Goal: Task Accomplishment & Management: Use online tool/utility

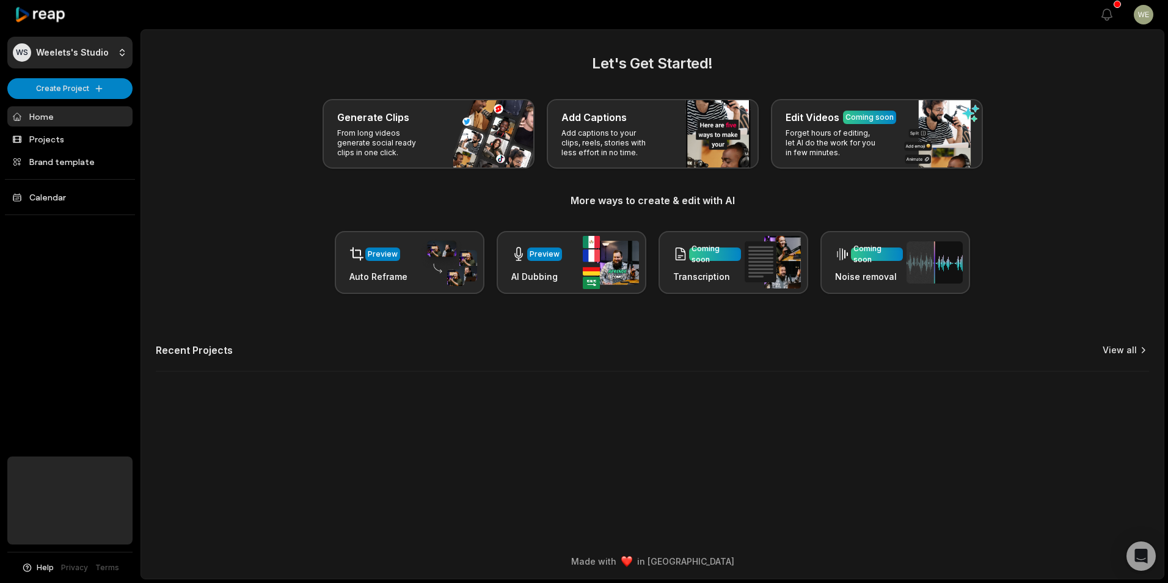
click at [1130, 347] on link "View all" at bounding box center [1119, 350] width 34 height 12
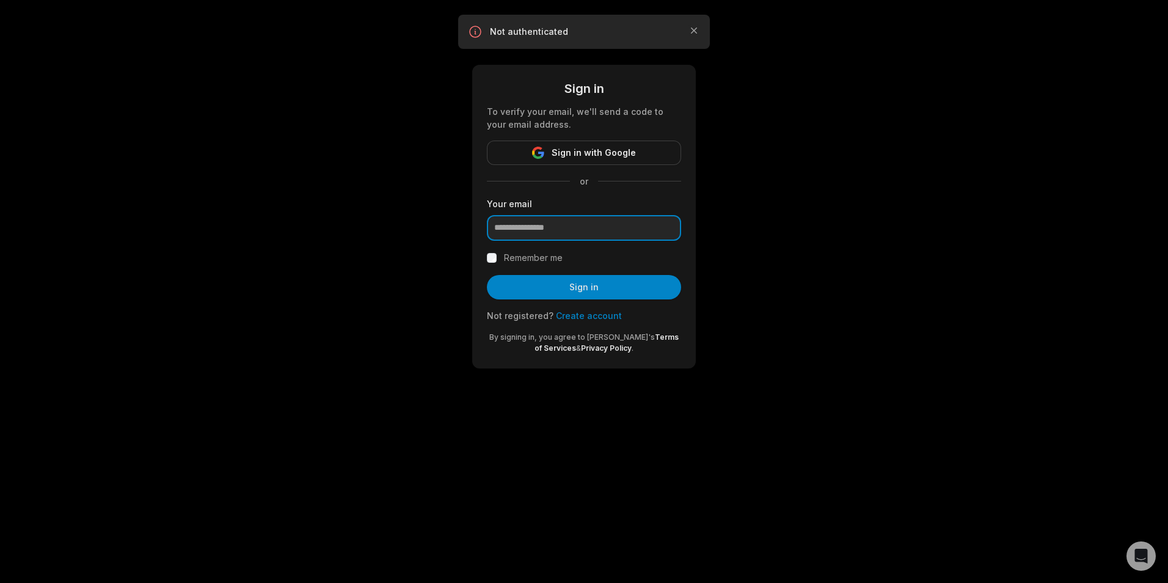
click at [594, 233] on input "email" at bounding box center [584, 228] width 194 height 26
type input "**********"
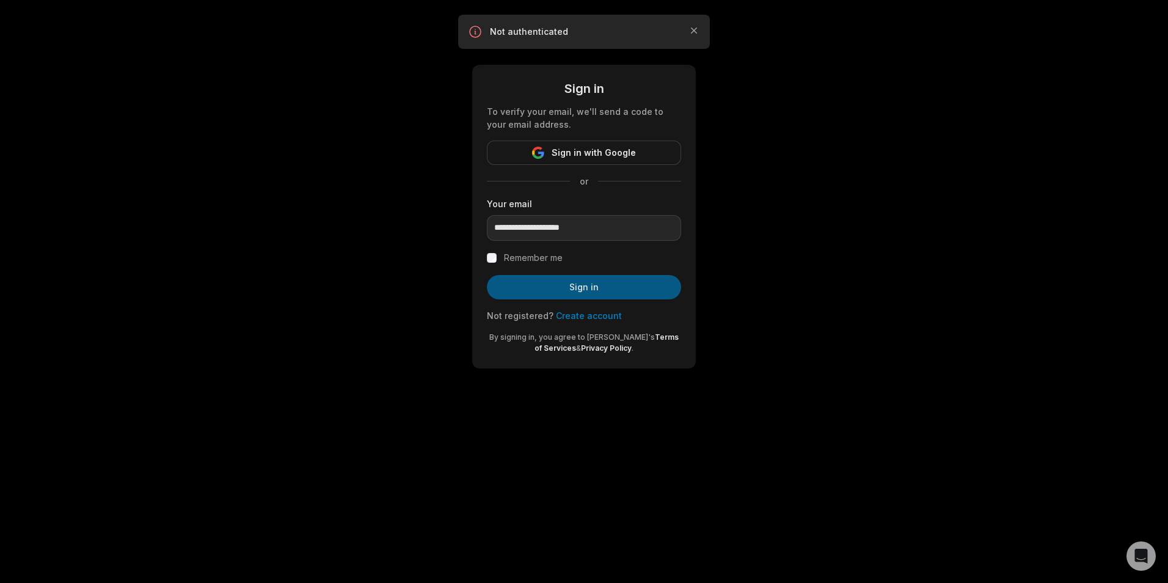
click at [581, 291] on button "Sign in" at bounding box center [584, 287] width 194 height 24
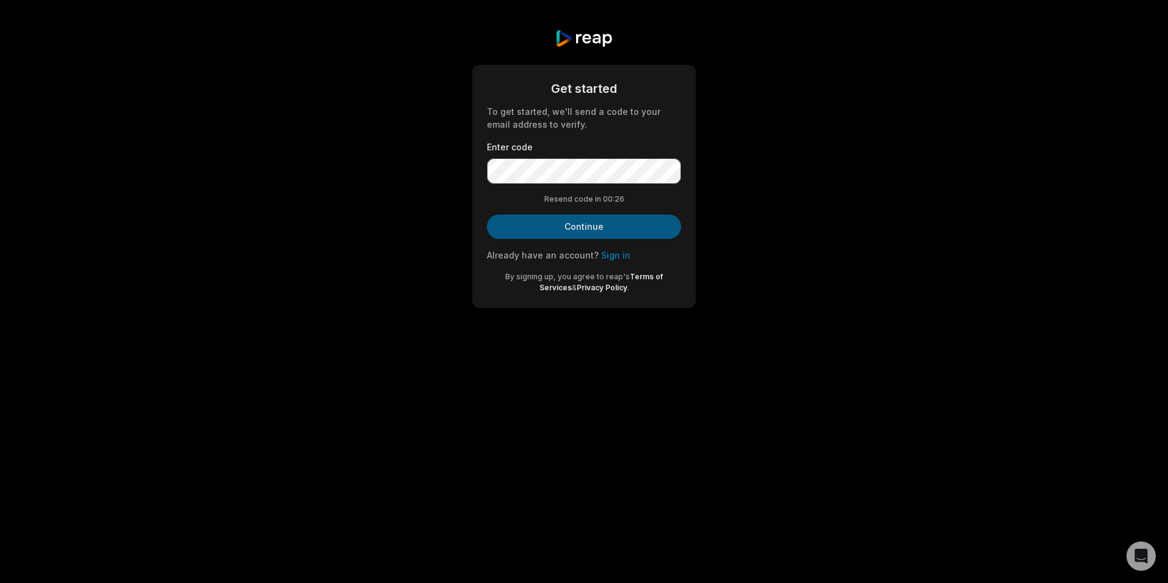
click at [581, 233] on button "Continue" at bounding box center [584, 226] width 194 height 24
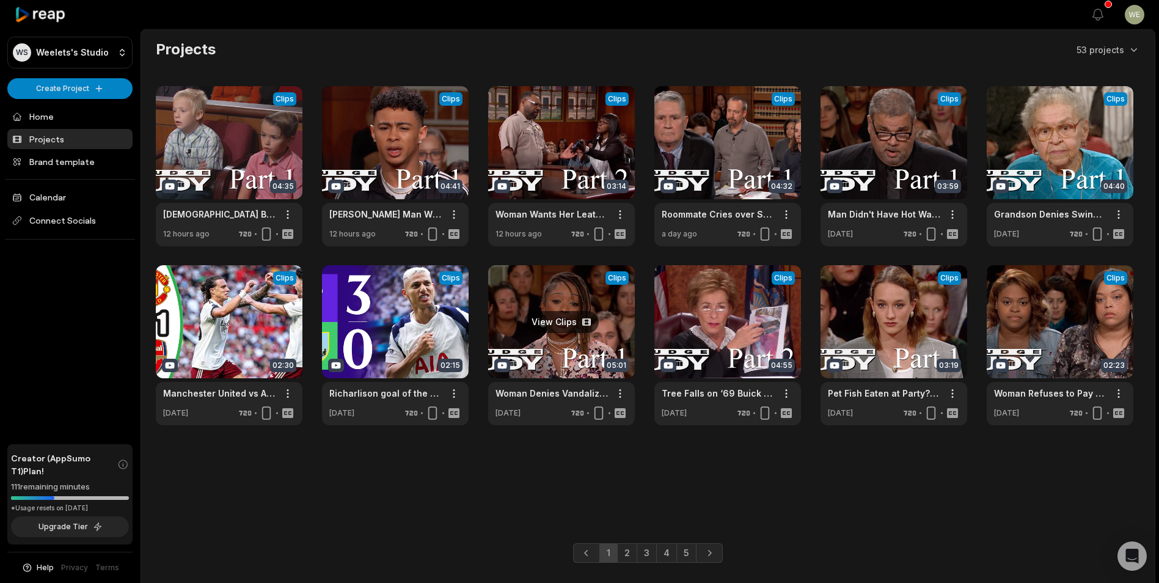
click at [583, 326] on link at bounding box center [561, 345] width 147 height 160
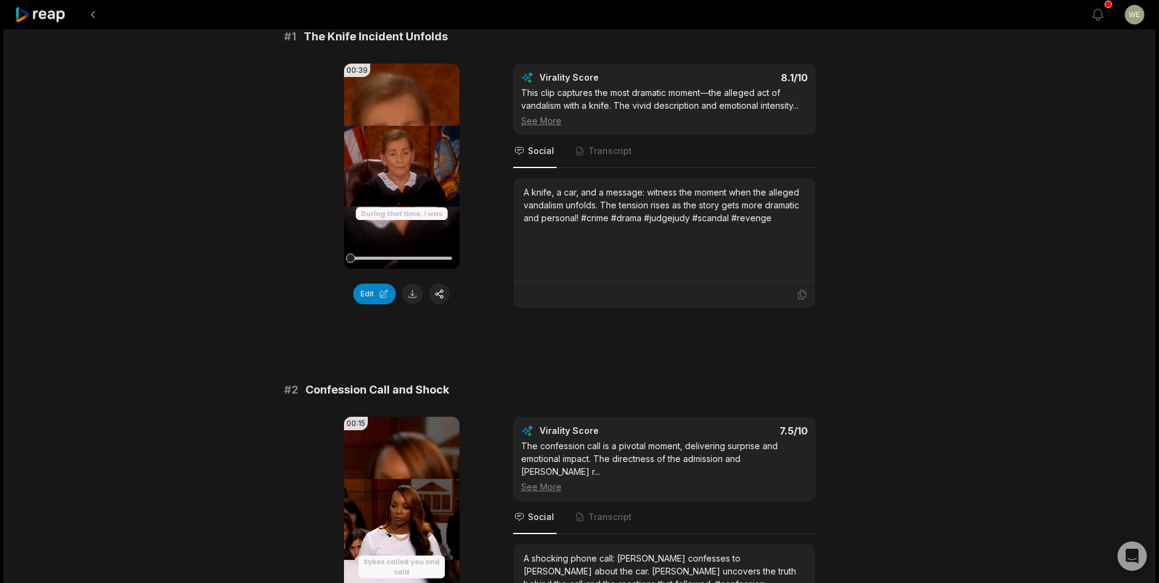
scroll to position [122, 0]
click at [413, 291] on button at bounding box center [412, 294] width 21 height 21
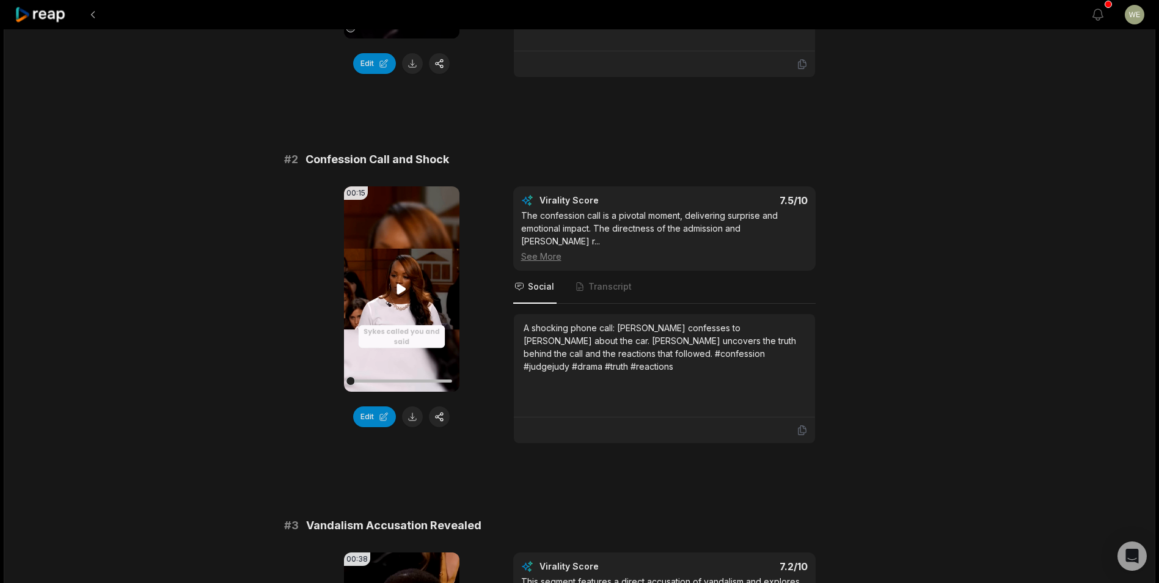
scroll to position [428, 0]
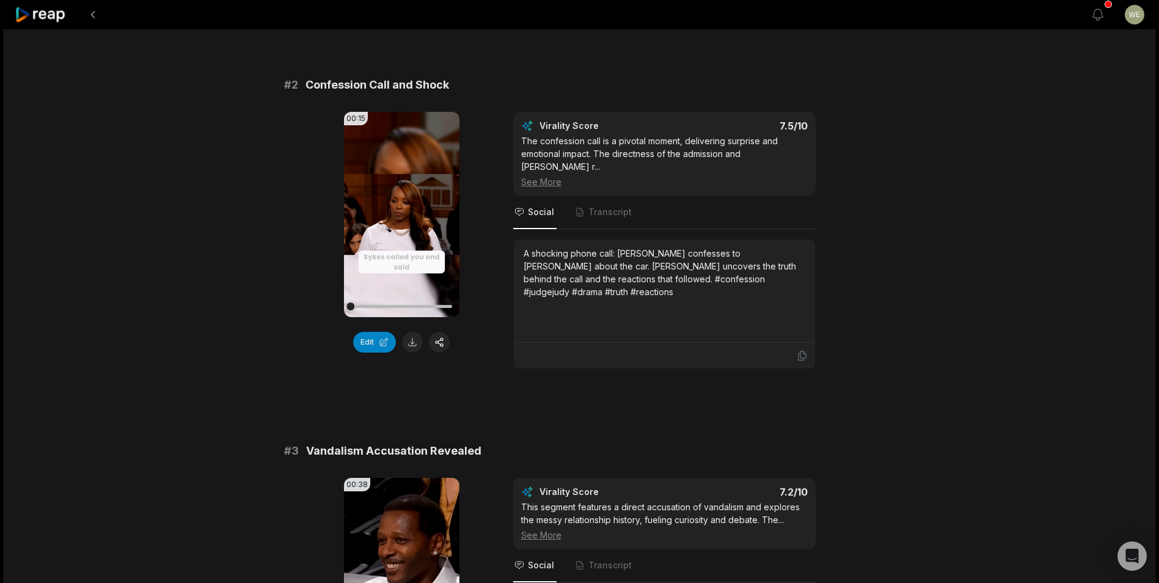
click at [412, 347] on button at bounding box center [412, 342] width 21 height 21
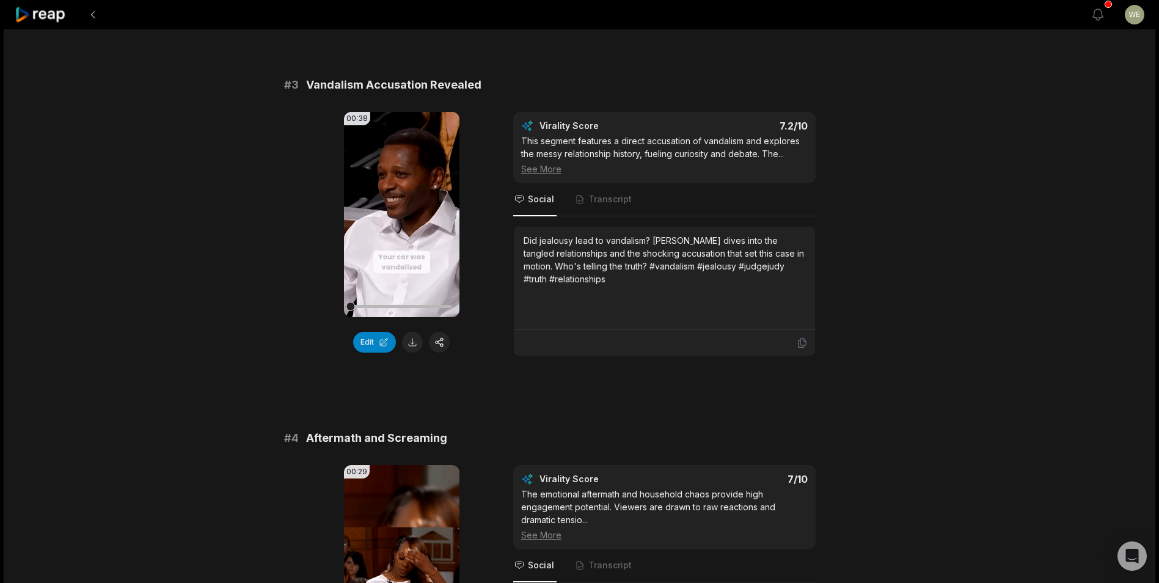
scroll to position [794, 0]
click at [415, 344] on button at bounding box center [412, 341] width 21 height 21
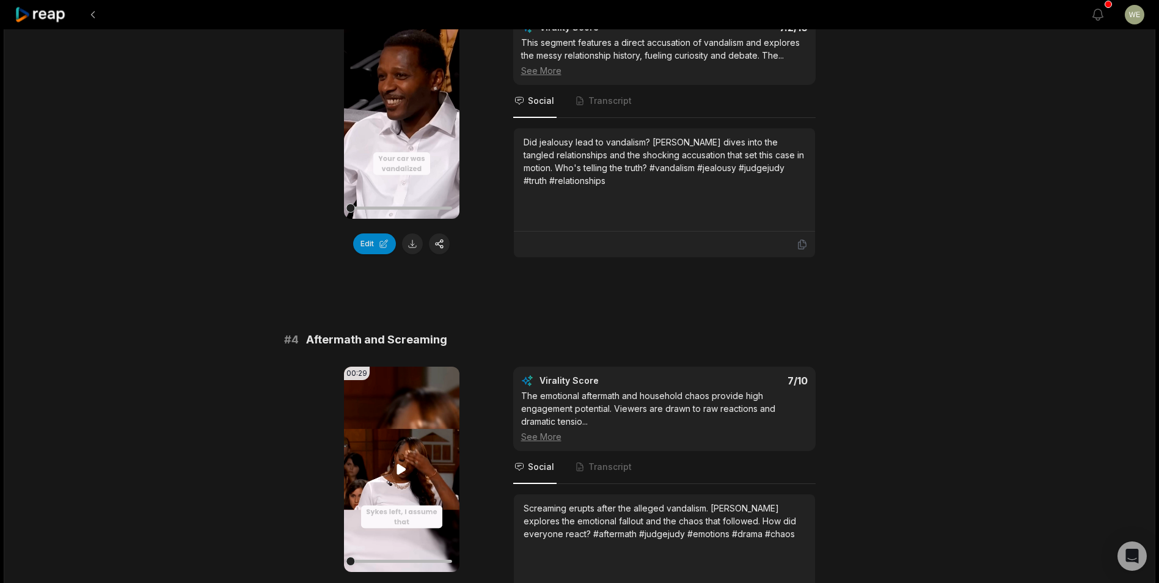
scroll to position [977, 0]
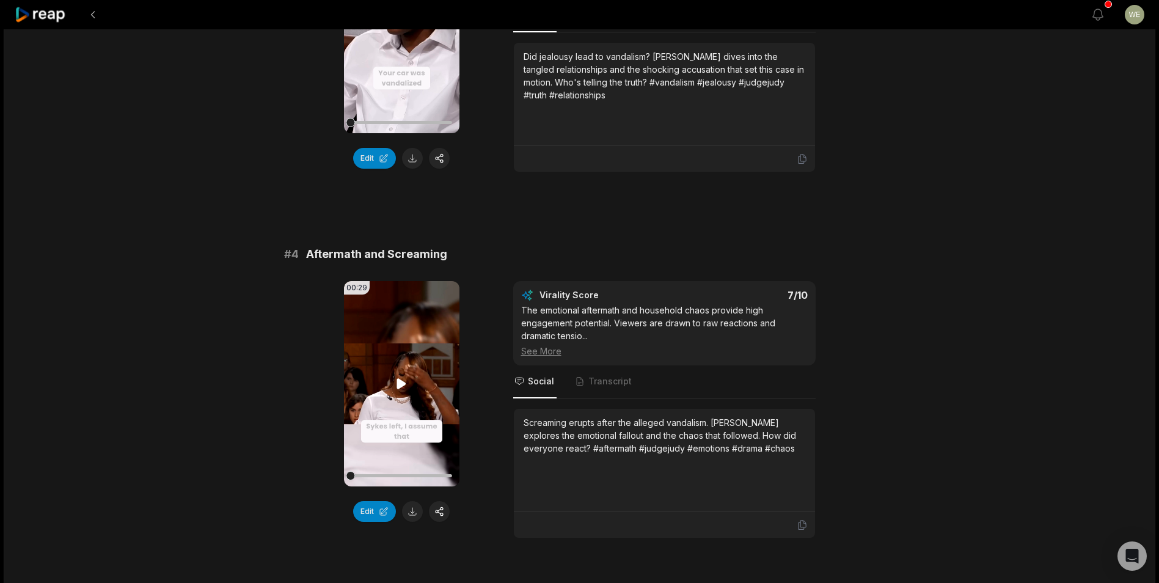
drag, startPoint x: 408, startPoint y: 512, endPoint x: 410, endPoint y: 475, distance: 37.3
click at [409, 512] on button at bounding box center [412, 511] width 21 height 21
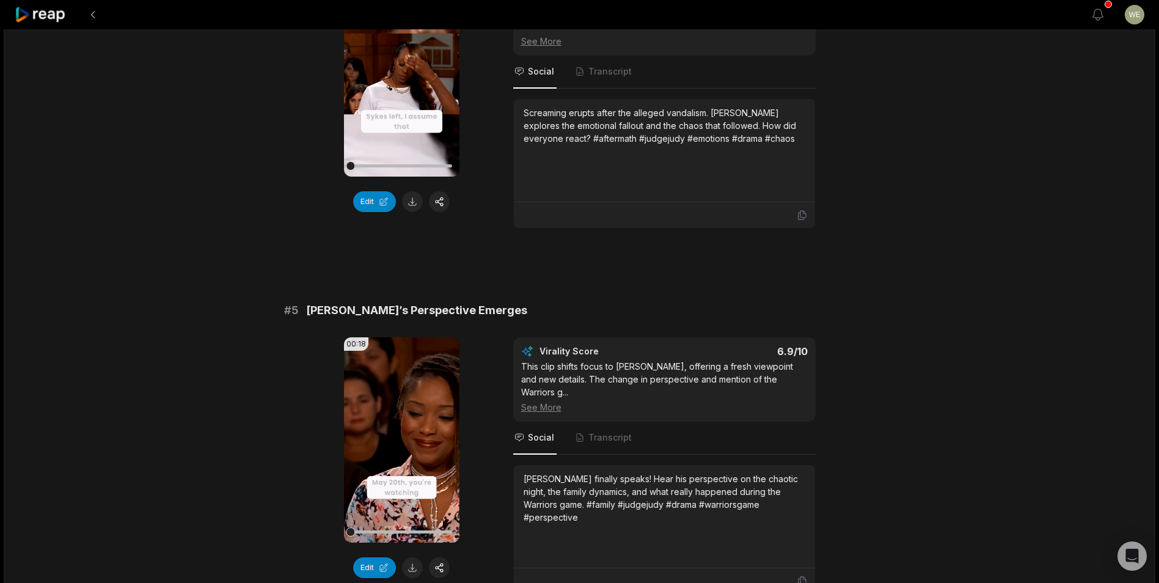
scroll to position [1405, 0]
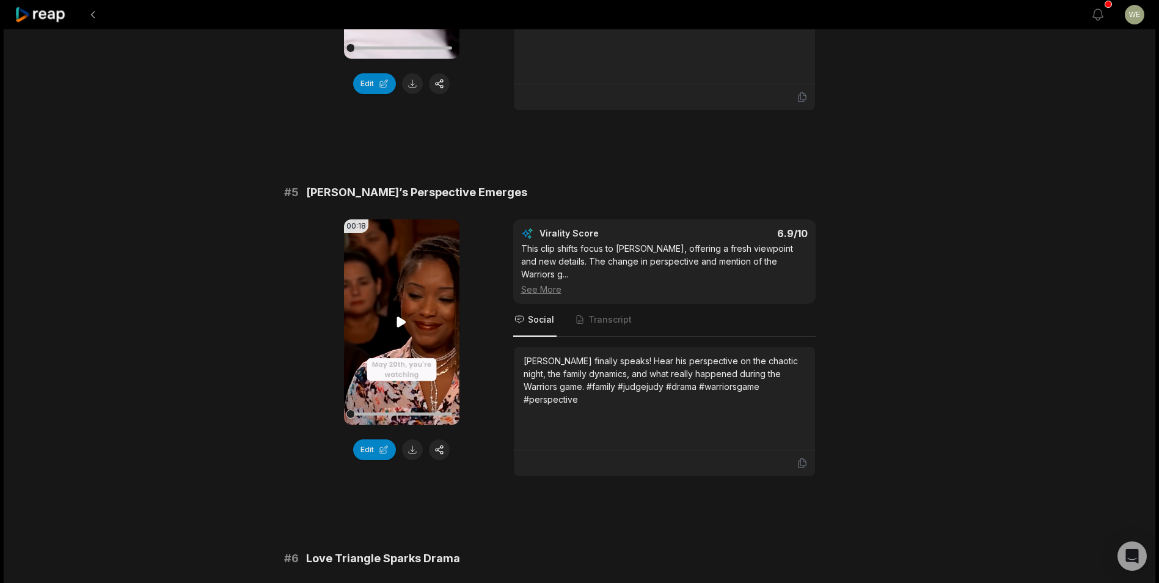
drag, startPoint x: 415, startPoint y: 449, endPoint x: 444, endPoint y: 367, distance: 87.3
click at [415, 449] on button at bounding box center [412, 449] width 21 height 21
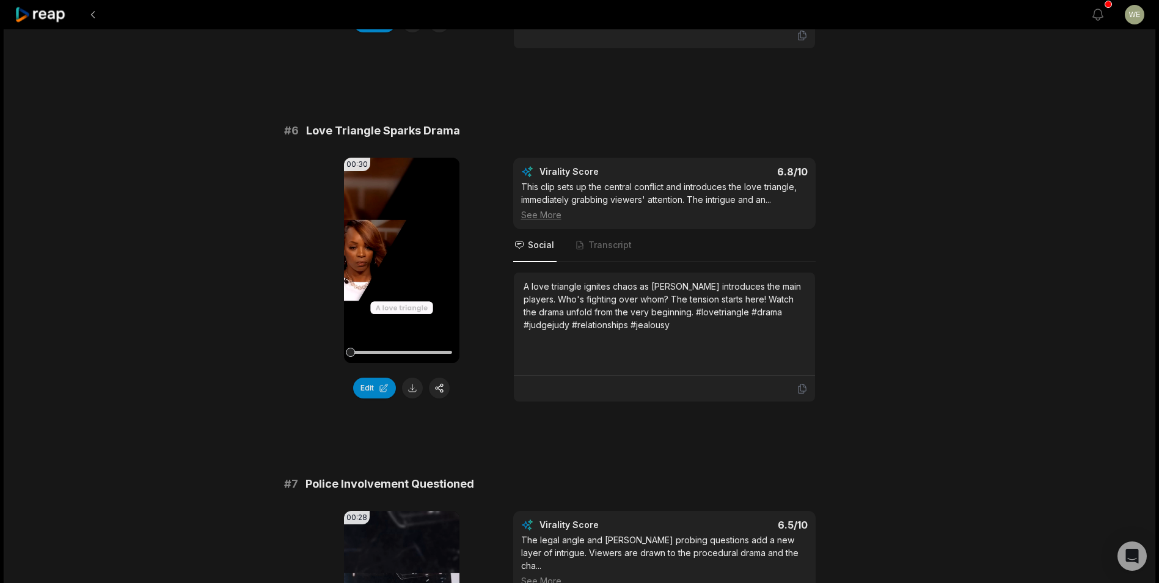
scroll to position [2015, 0]
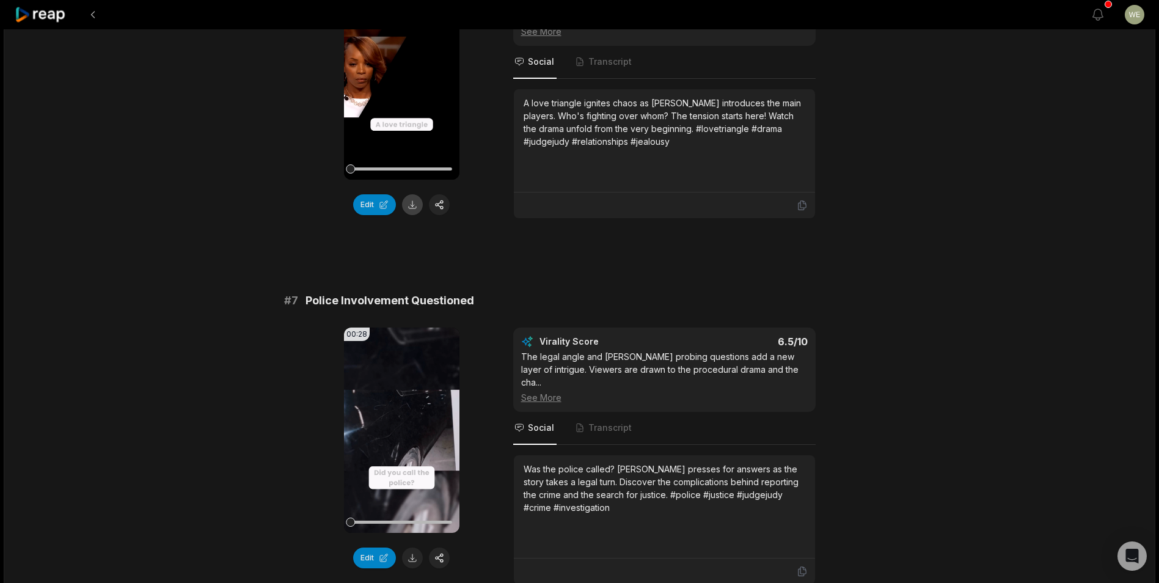
click at [413, 194] on button at bounding box center [412, 204] width 21 height 21
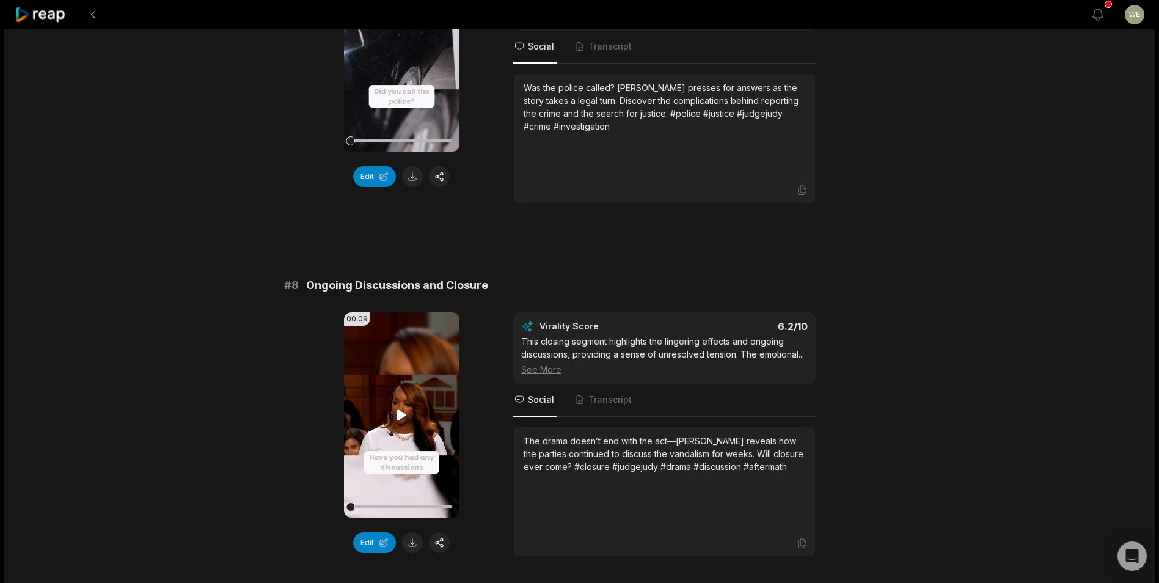
scroll to position [2437, 0]
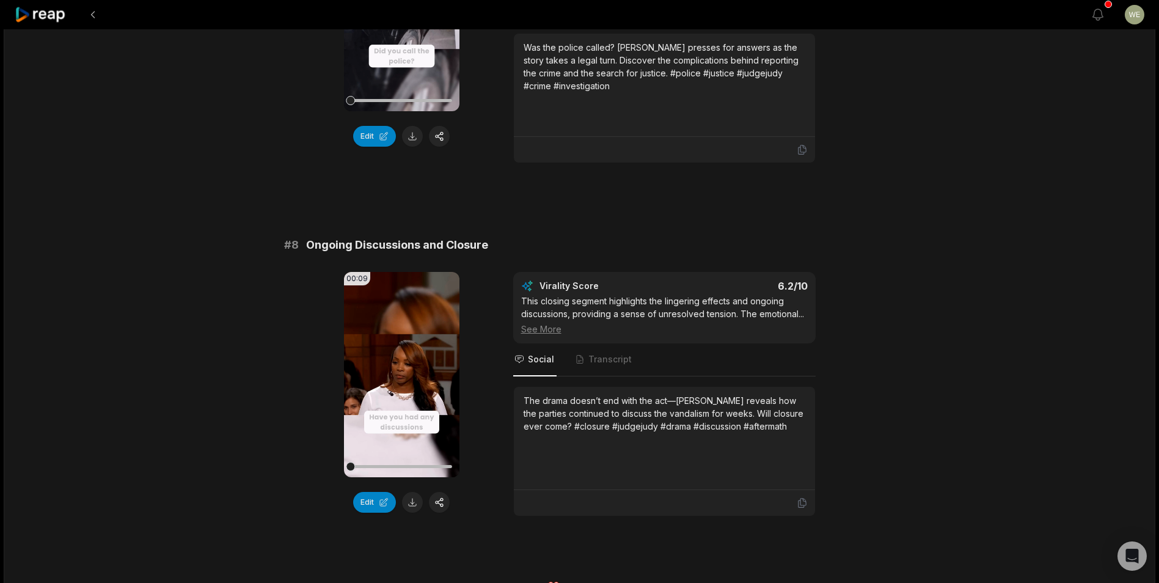
click at [412, 492] on button at bounding box center [412, 502] width 21 height 21
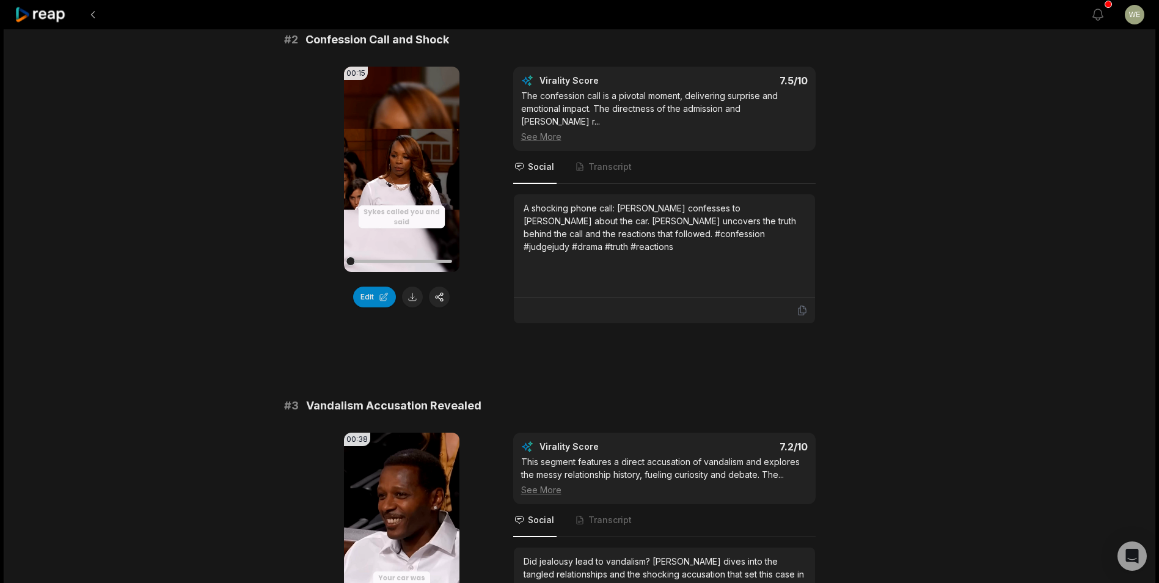
scroll to position [360, 0]
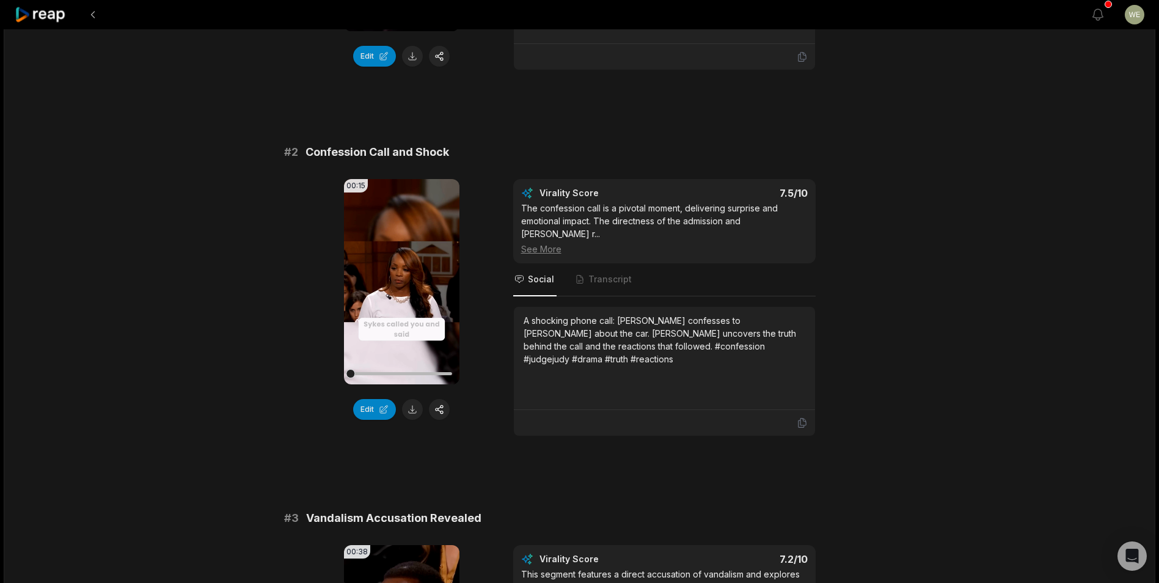
click at [55, 12] on icon at bounding box center [41, 15] width 52 height 16
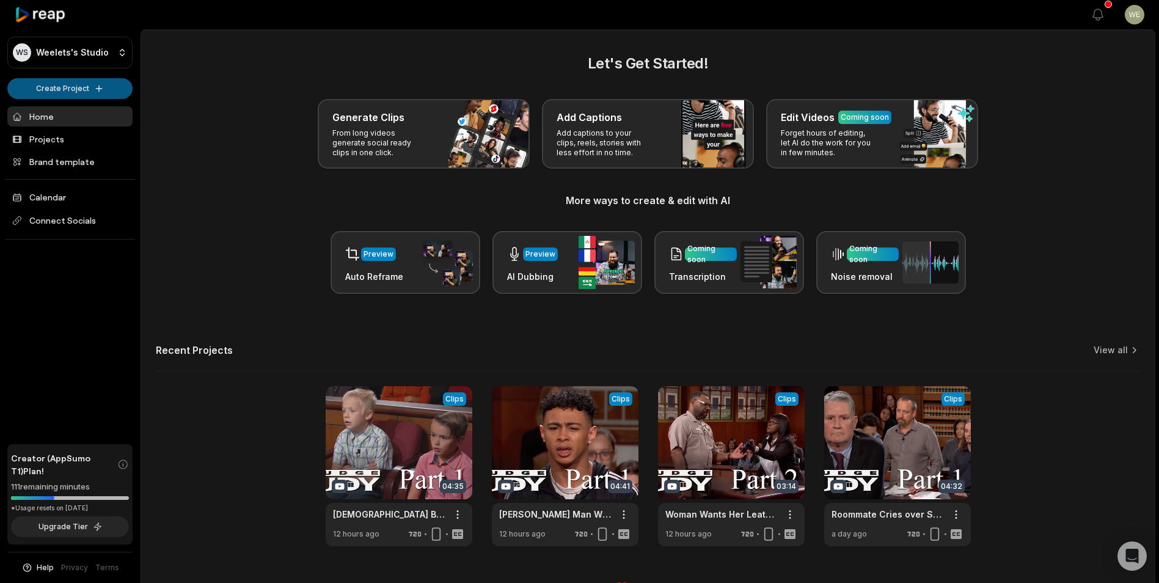
click at [78, 90] on html "WS Weelets's Studio Create Project Home Projects Brand template Calendar Connec…" at bounding box center [579, 291] width 1159 height 583
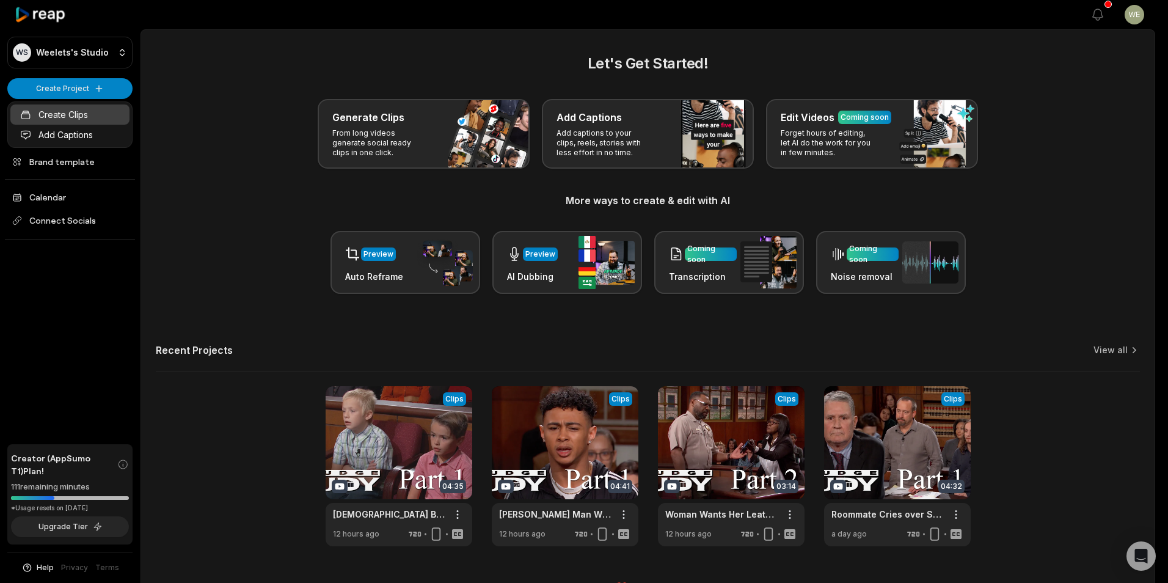
click at [79, 117] on link "Create Clips" at bounding box center [69, 114] width 119 height 20
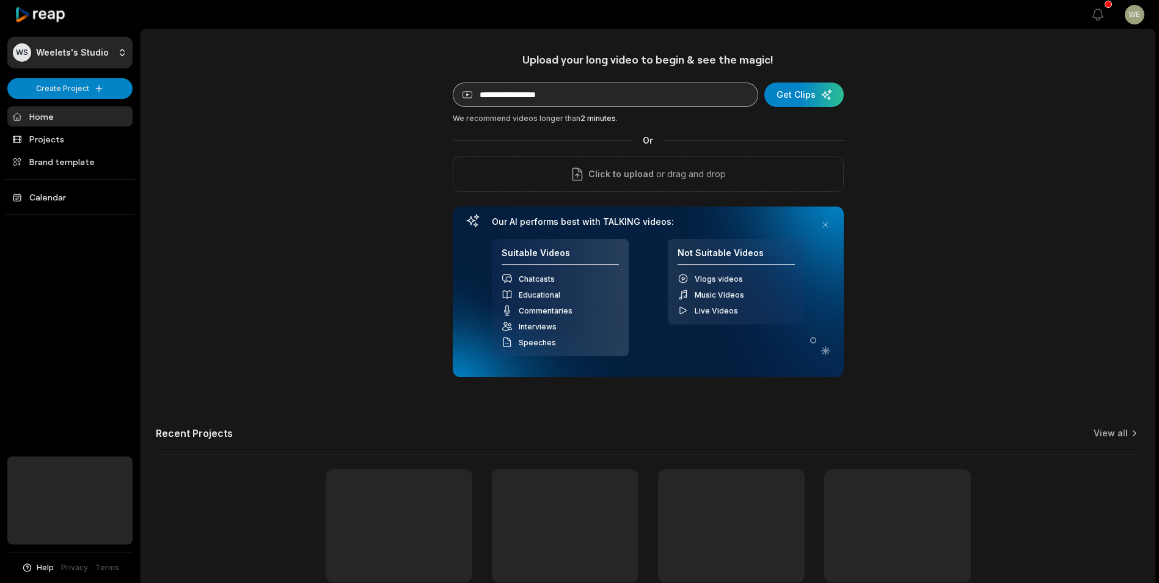
click at [556, 90] on input at bounding box center [605, 94] width 305 height 24
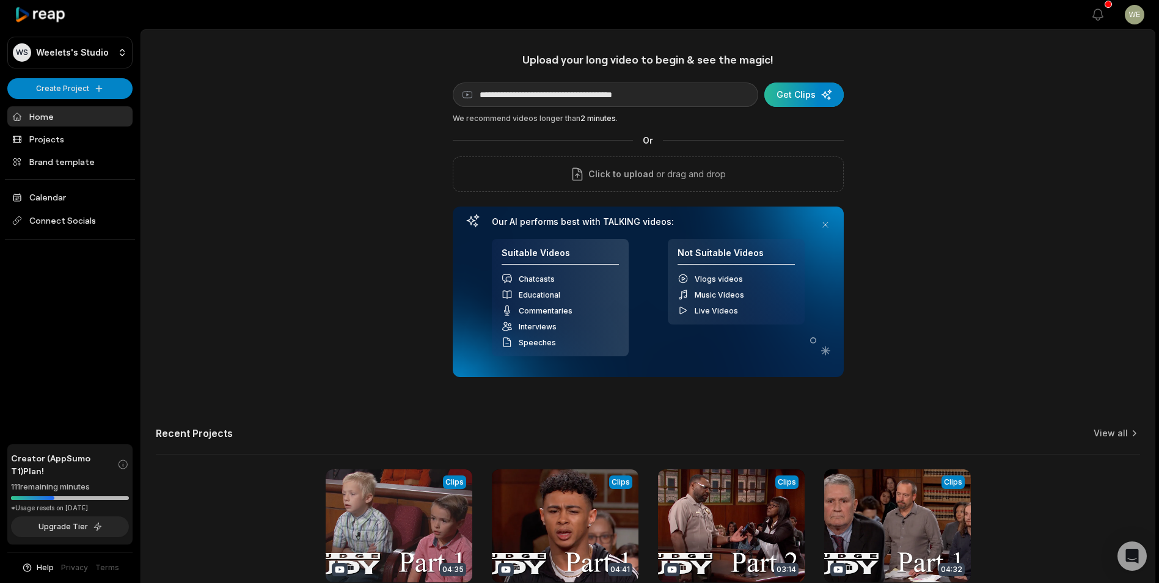
type input "**********"
click at [814, 95] on div "submit" at bounding box center [803, 94] width 79 height 24
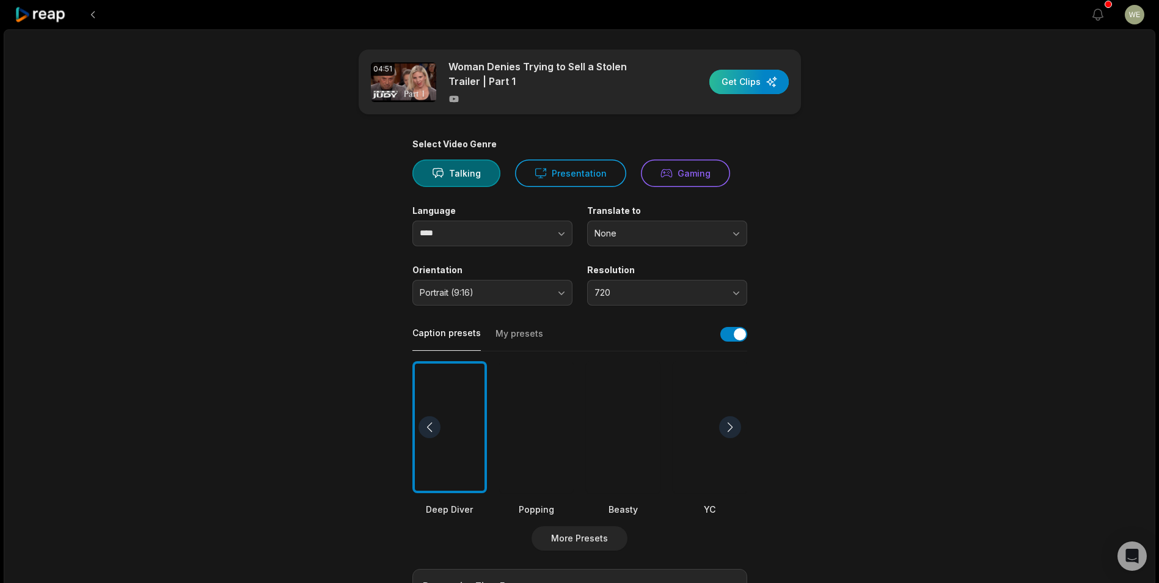
click at [753, 81] on div "button" at bounding box center [748, 82] width 79 height 24
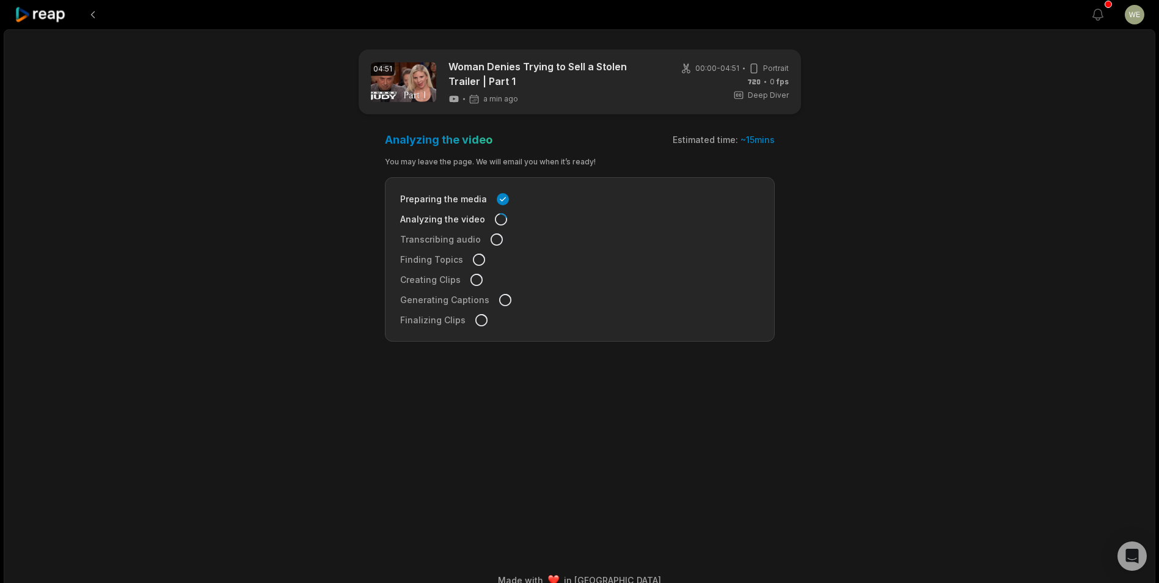
click at [50, 15] on icon at bounding box center [41, 15] width 52 height 16
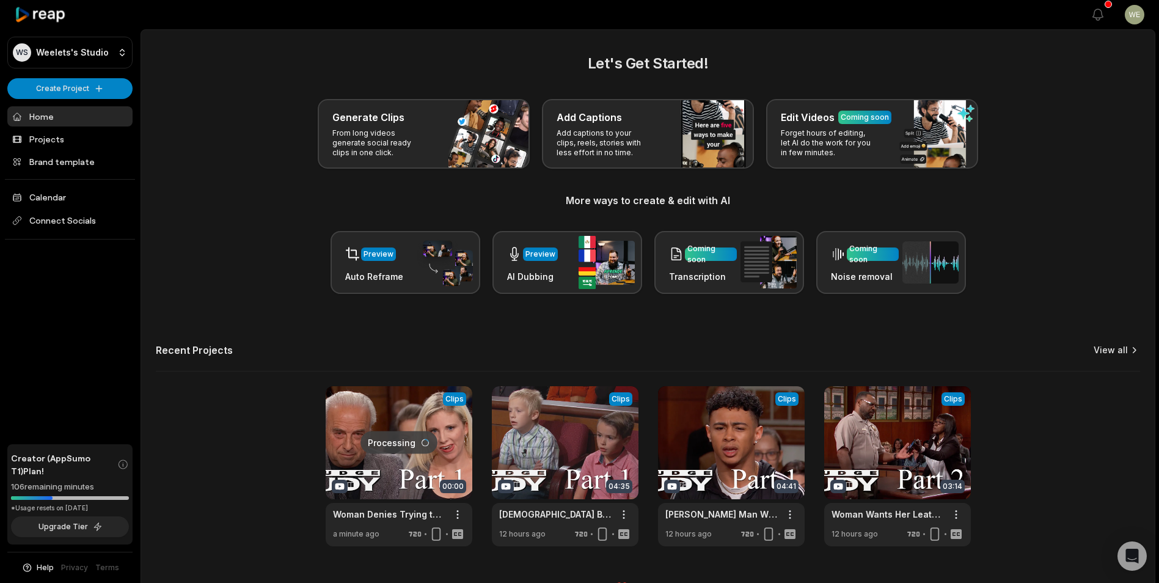
drag, startPoint x: 1113, startPoint y: 344, endPoint x: 1110, endPoint y: 335, distance: 9.1
click at [1112, 343] on div "Let's Get Started! Generate Clips From long videos generate social ready clips …" at bounding box center [647, 299] width 1013 height 493
click at [1119, 350] on link "View all" at bounding box center [1110, 350] width 34 height 12
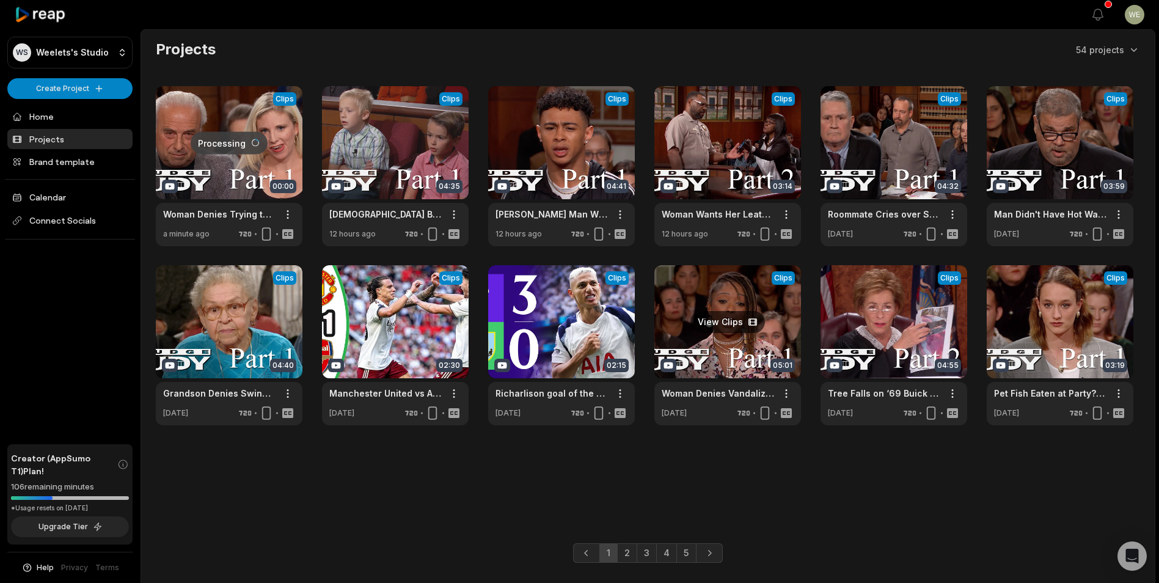
click at [718, 349] on link at bounding box center [727, 345] width 147 height 160
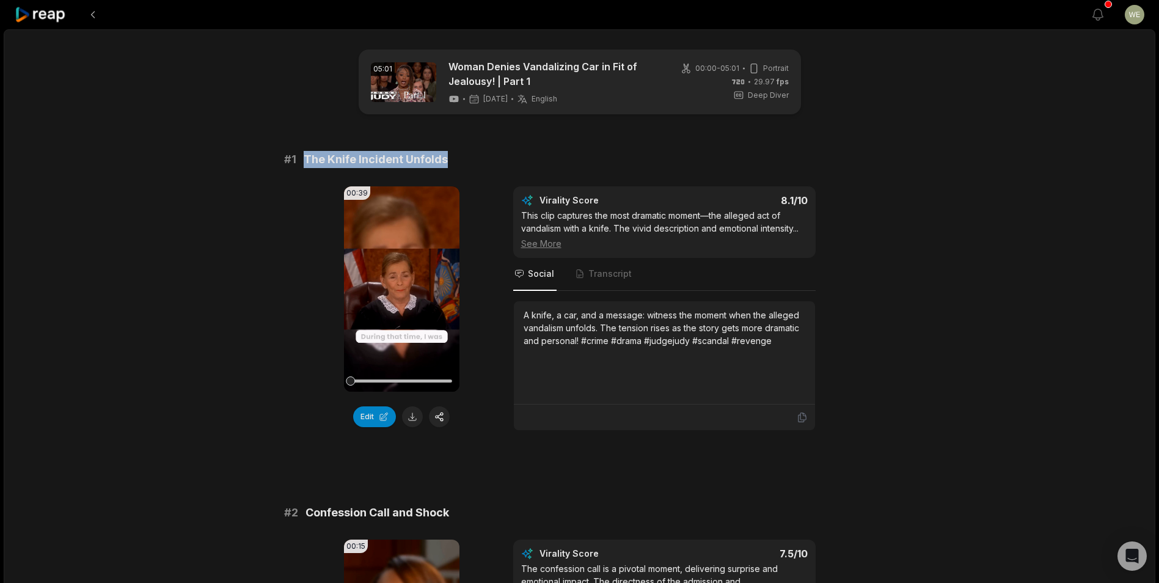
drag, startPoint x: 302, startPoint y: 156, endPoint x: 468, endPoint y: 160, distance: 166.8
click at [468, 160] on div "# 1 The Knife Incident Unfolds" at bounding box center [579, 159] width 591 height 17
drag, startPoint x: 468, startPoint y: 160, endPoint x: 399, endPoint y: 154, distance: 69.9
copy span "The Knife Incident Unfolds"
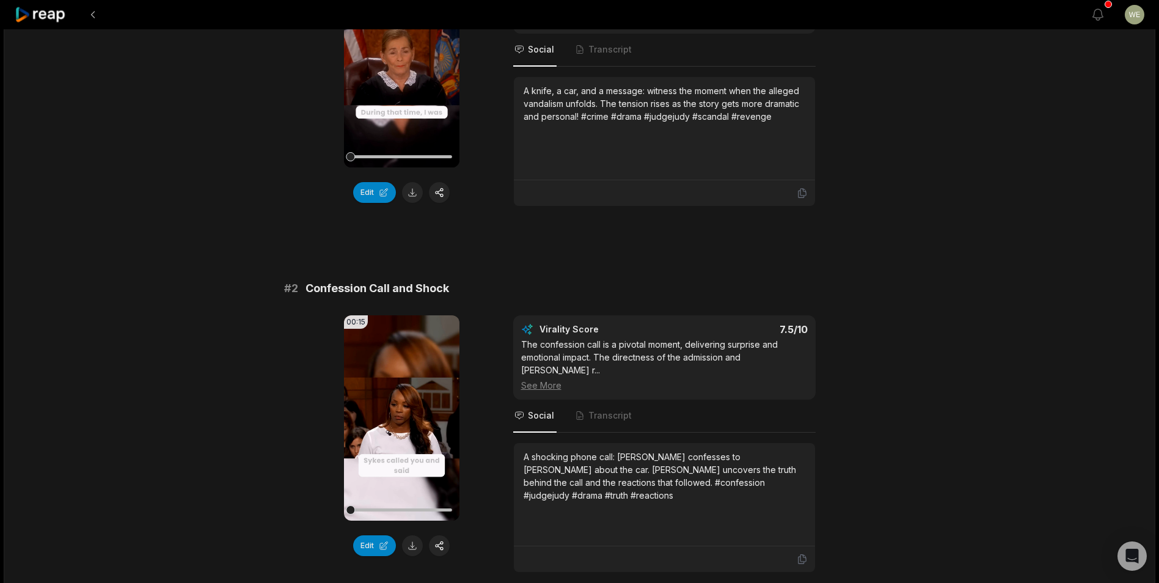
scroll to position [244, 0]
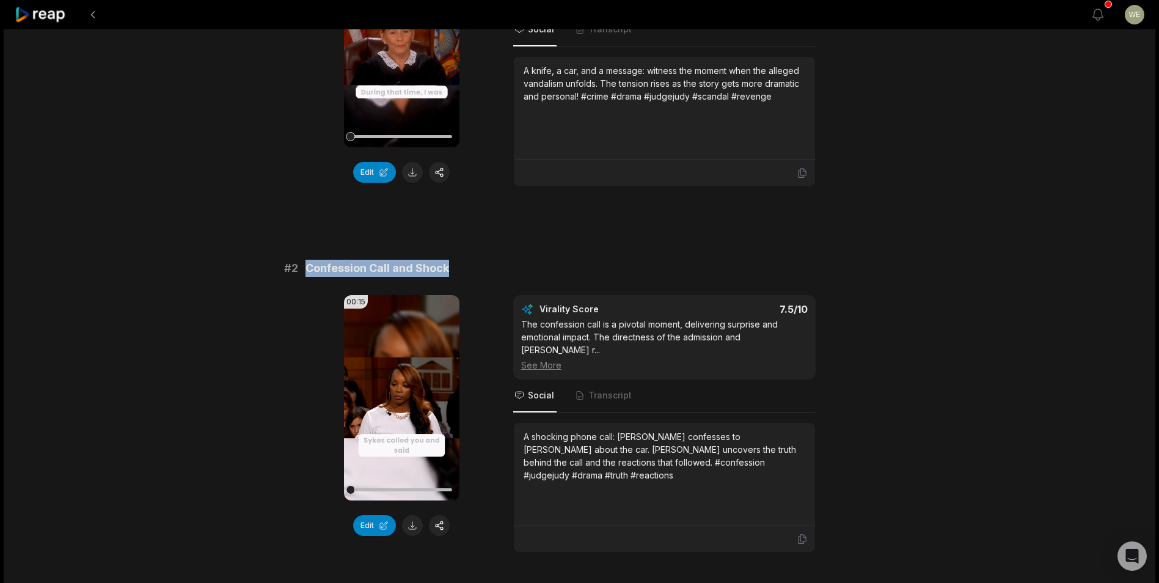
drag, startPoint x: 307, startPoint y: 264, endPoint x: 456, endPoint y: 264, distance: 149.0
click at [456, 264] on div "# 2 Confession Call and Shock" at bounding box center [579, 268] width 591 height 17
drag, startPoint x: 456, startPoint y: 264, endPoint x: 402, endPoint y: 271, distance: 54.7
copy span "Confession Call and Shock"
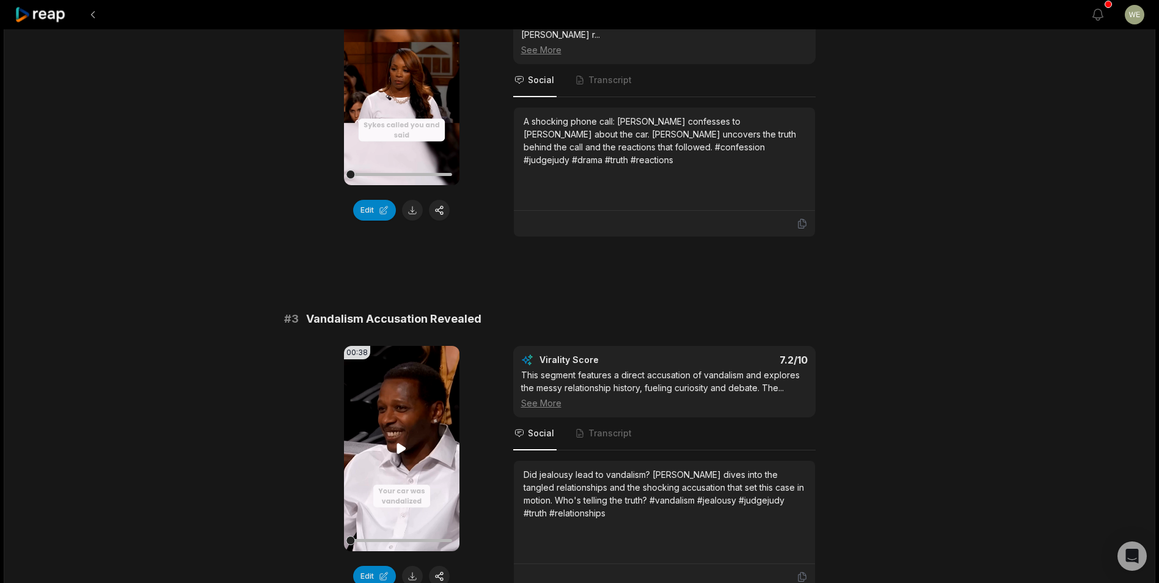
scroll to position [672, 0]
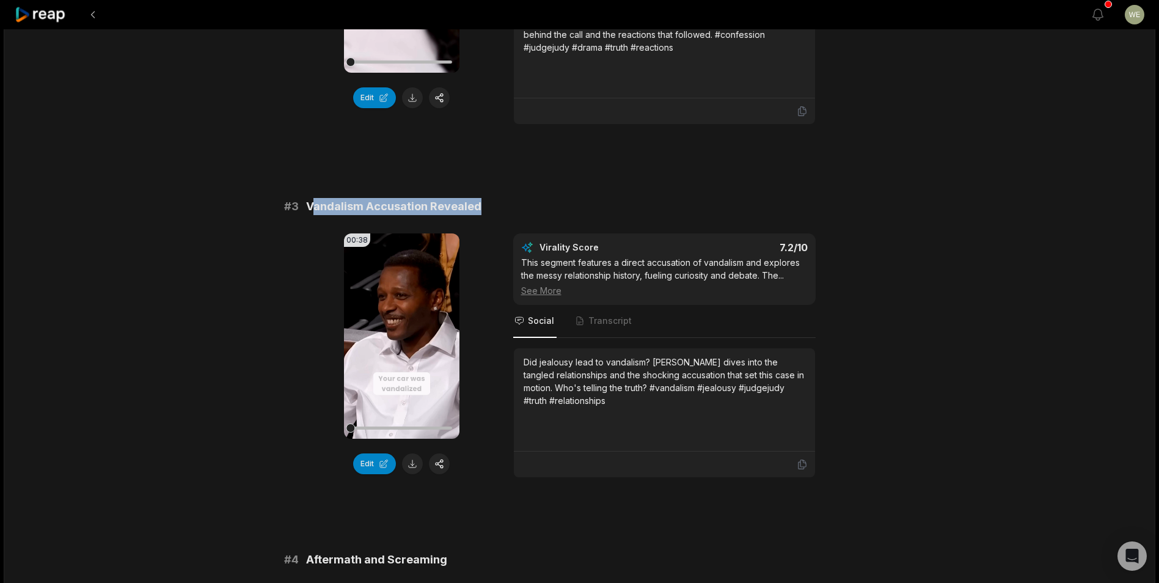
drag, startPoint x: 309, startPoint y: 204, endPoint x: 503, endPoint y: 206, distance: 193.6
click at [503, 206] on div "# 3 Vandalism Accusation Revealed" at bounding box center [579, 206] width 591 height 17
drag, startPoint x: 503, startPoint y: 206, endPoint x: 330, endPoint y: 206, distance: 172.8
click at [349, 206] on span "Vandalism Accusation Revealed" at bounding box center [393, 206] width 175 height 17
drag, startPoint x: 301, startPoint y: 203, endPoint x: 482, endPoint y: 204, distance: 181.4
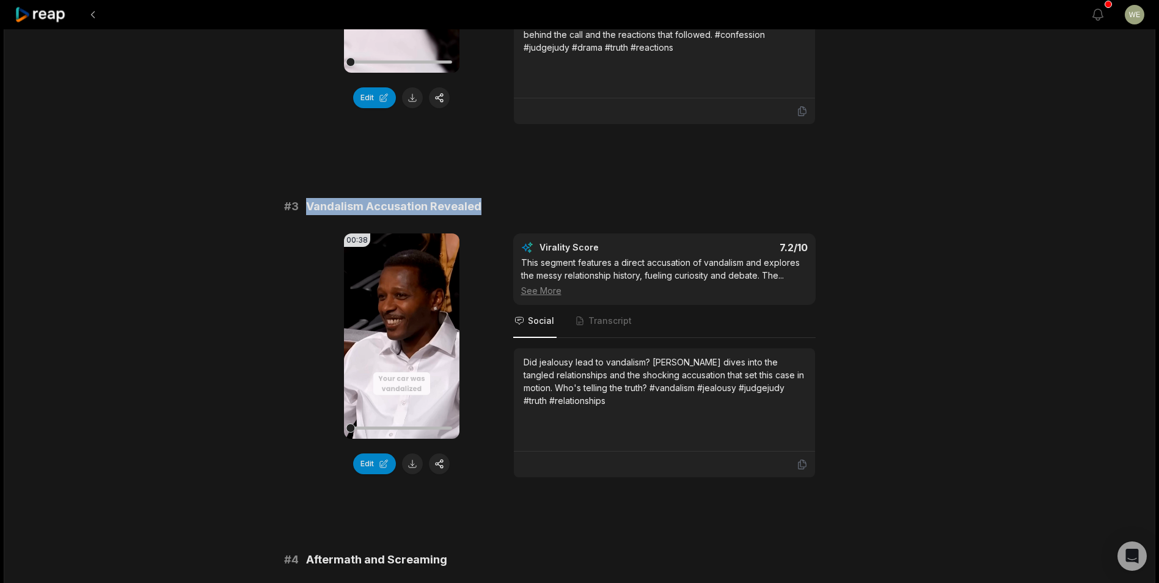
click at [482, 204] on div "# 3 Vandalism Accusation Revealed" at bounding box center [579, 206] width 591 height 17
drag, startPoint x: 482, startPoint y: 204, endPoint x: 433, endPoint y: 204, distance: 49.5
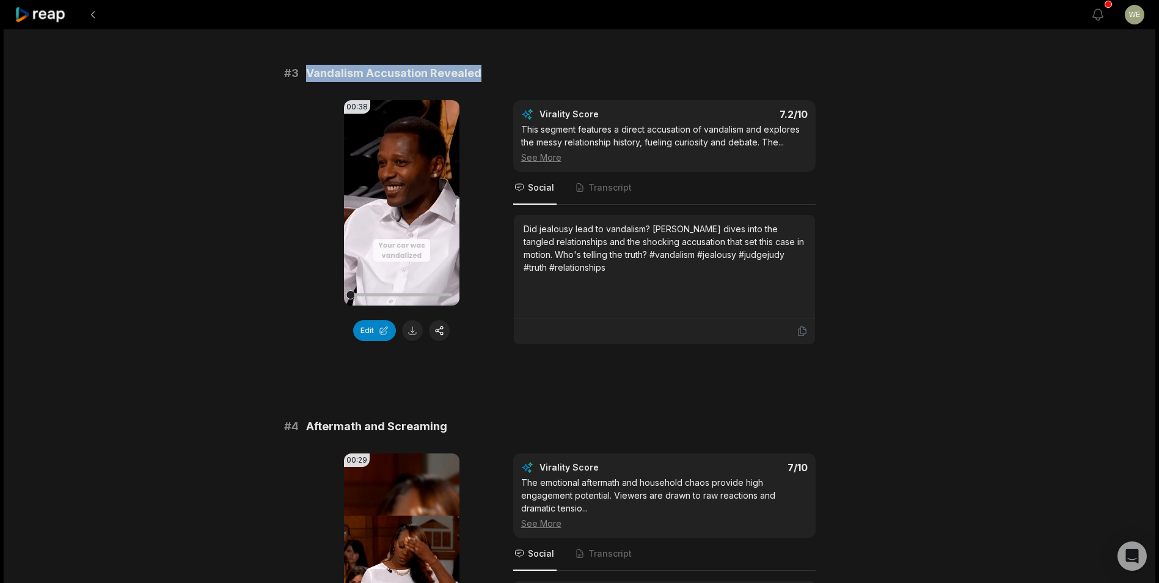
scroll to position [916, 0]
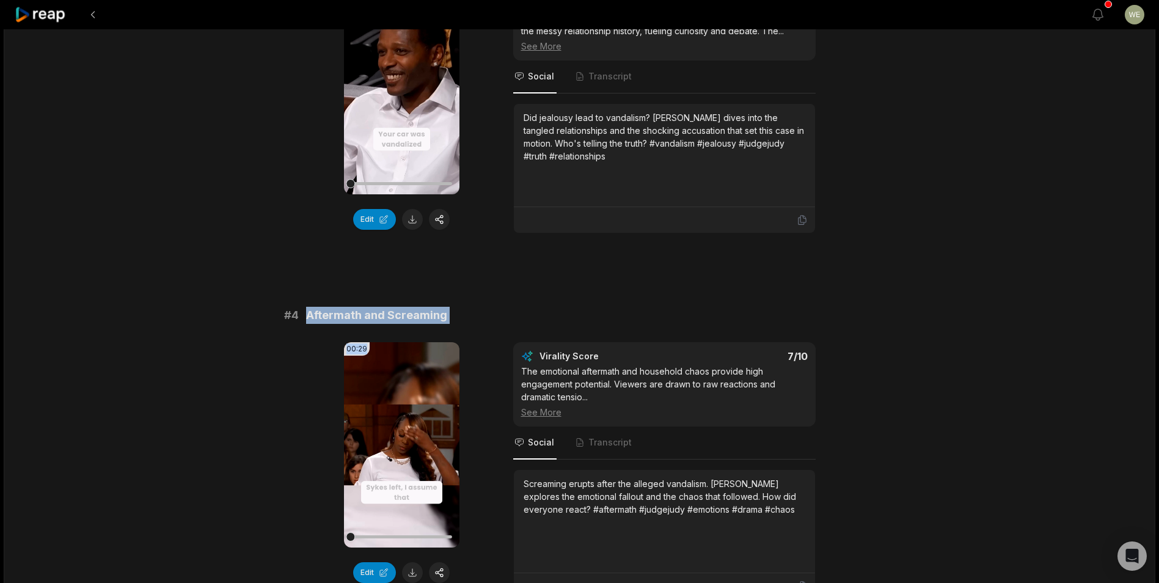
drag, startPoint x: 305, startPoint y: 313, endPoint x: 458, endPoint y: 326, distance: 153.9
click at [458, 326] on div "# 4 Aftermath and Screaming 00:29 Your browser does not support mp4 format. Edi…" at bounding box center [579, 453] width 591 height 293
drag, startPoint x: 458, startPoint y: 326, endPoint x: 409, endPoint y: 314, distance: 51.0
copy div "Aftermath and Screaming 00:29"
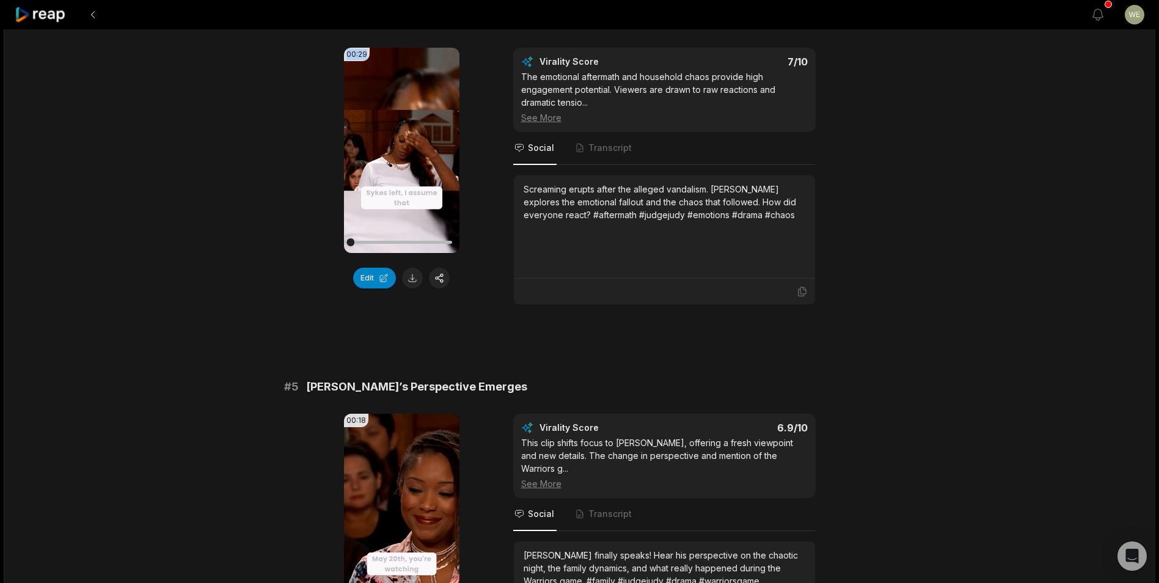
scroll to position [1221, 0]
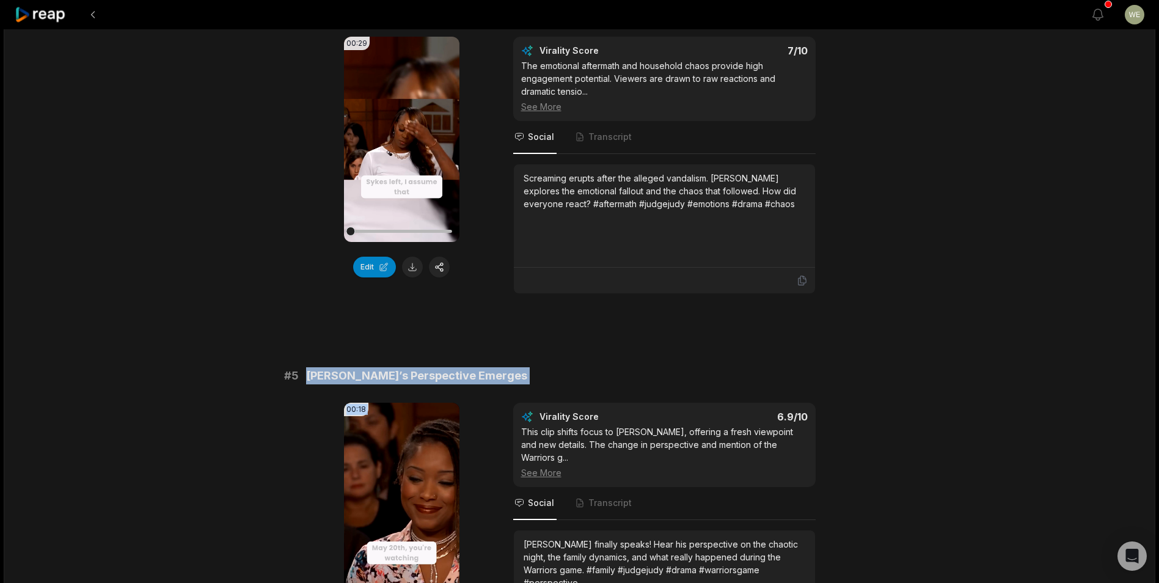
drag, startPoint x: 305, startPoint y: 377, endPoint x: 519, endPoint y: 386, distance: 213.9
click at [519, 386] on div "# 5 Dwayne’s Perspective Emerges 00:18 Your browser does not support mp4 format…" at bounding box center [579, 513] width 591 height 293
drag, startPoint x: 519, startPoint y: 386, endPoint x: 431, endPoint y: 370, distance: 90.0
copy div "Dwayne’s Perspective Emerges 00:18 Your browser does not support mp4 format. Ed…"
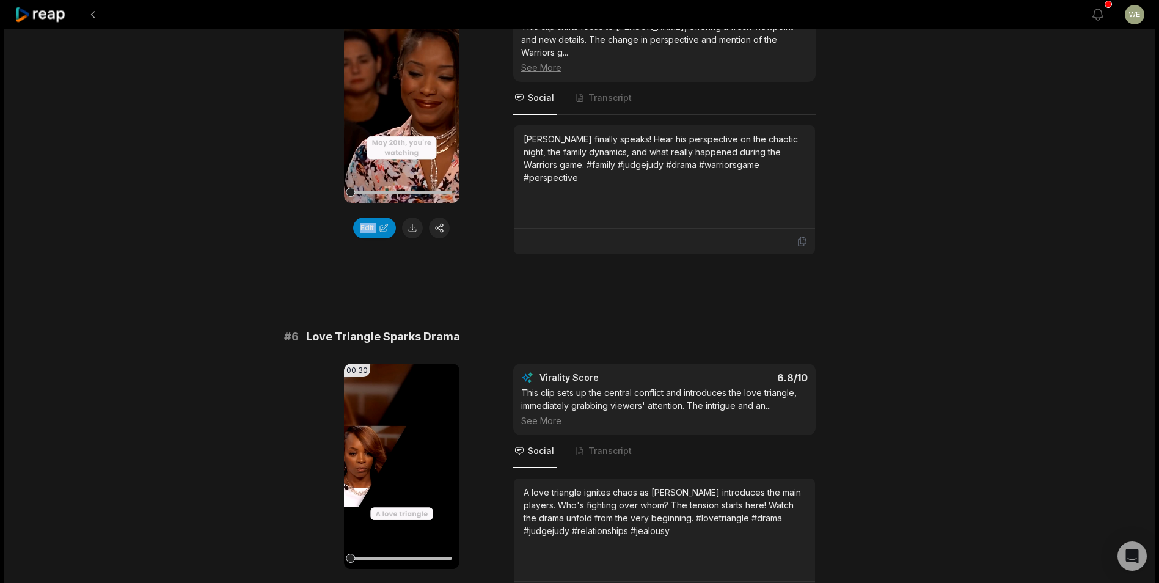
scroll to position [1710, 0]
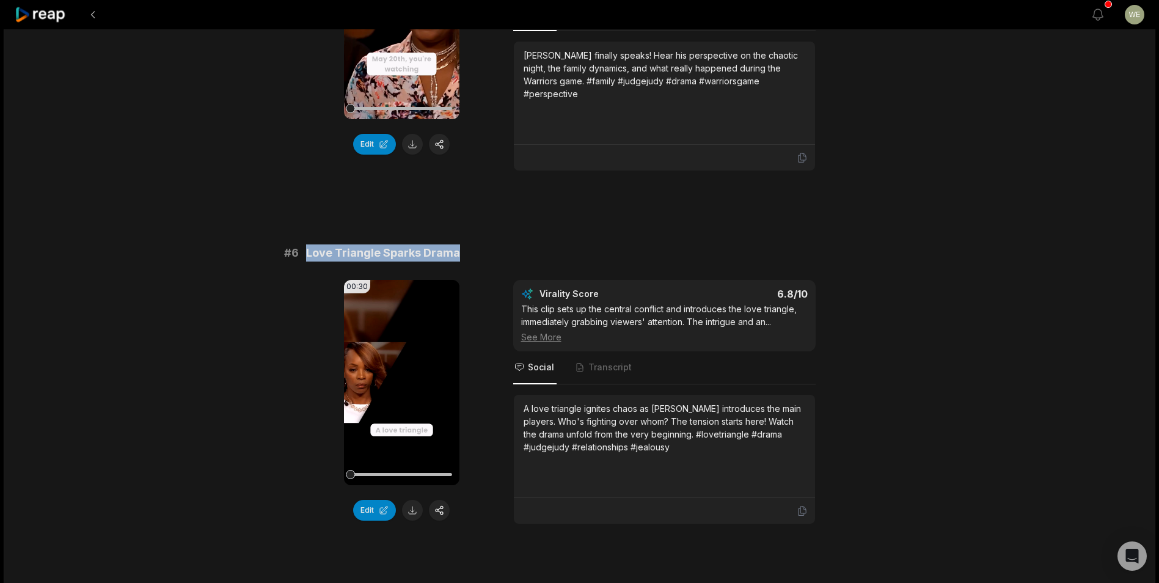
drag, startPoint x: 304, startPoint y: 239, endPoint x: 460, endPoint y: 241, distance: 156.4
click at [460, 244] on div "# 6 Love Triangle Sparks Drama" at bounding box center [579, 252] width 591 height 17
drag, startPoint x: 460, startPoint y: 241, endPoint x: 422, endPoint y: 237, distance: 38.0
copy span "Love Triangle Sparks Drama"
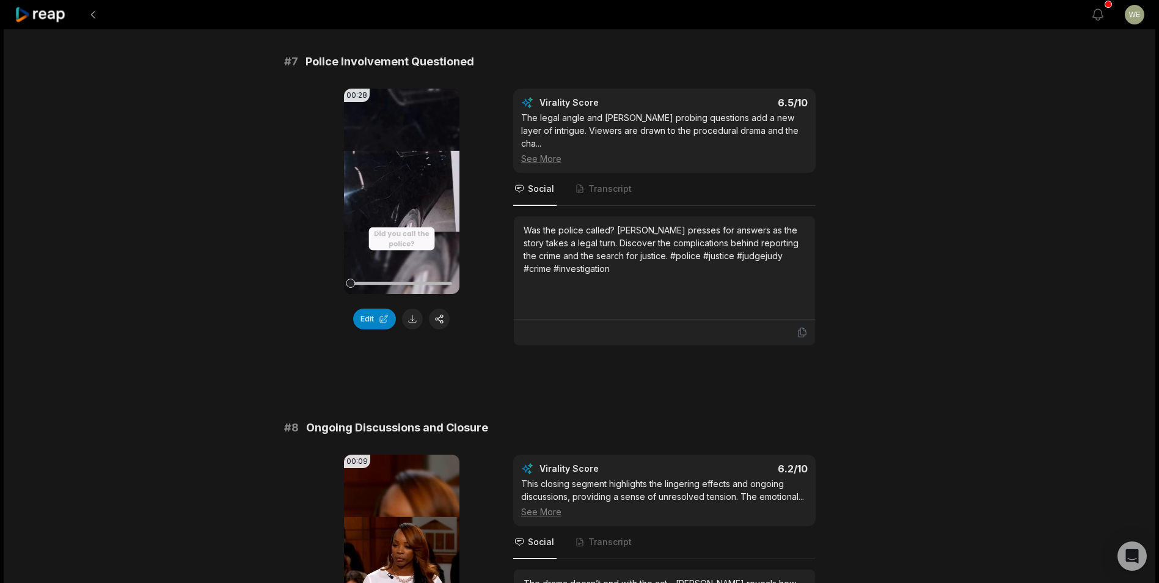
scroll to position [2260, 0]
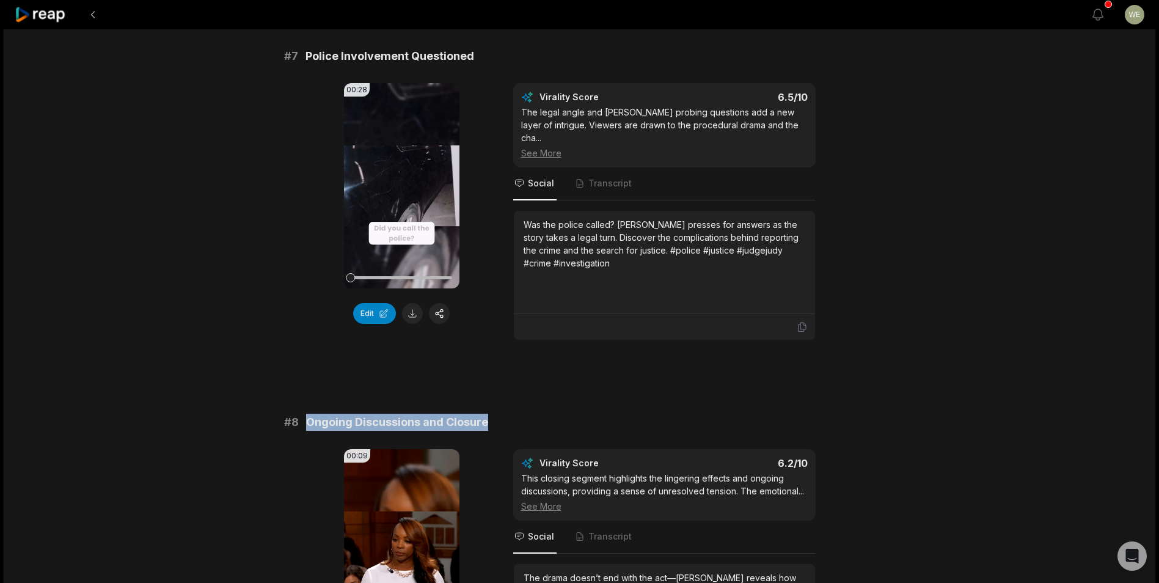
drag, startPoint x: 304, startPoint y: 395, endPoint x: 522, endPoint y: 387, distance: 217.6
drag, startPoint x: 522, startPoint y: 387, endPoint x: 439, endPoint y: 392, distance: 82.6
copy span "Ongoing Discussions and Closure"
